Goal: Task Accomplishment & Management: Manage account settings

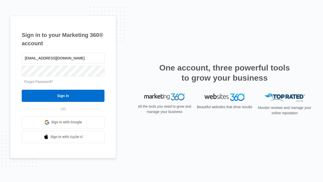
type input "dankie614@gmail.com"
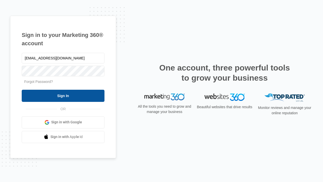
click at [63, 95] on input "Sign In" at bounding box center [63, 96] width 83 height 12
